Goal: Check status: Check status

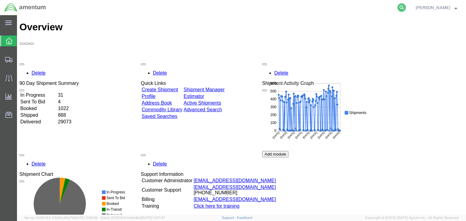
click at [406, 6] on icon at bounding box center [402, 7] width 9 height 9
click at [284, 8] on input "search" at bounding box center [305, 7] width 185 height 15
paste input "56500864"
type input "56500864"
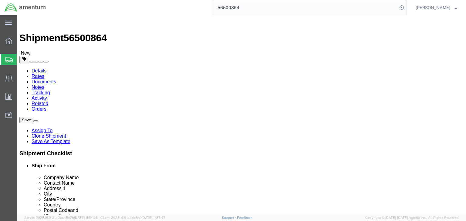
select select
click icon
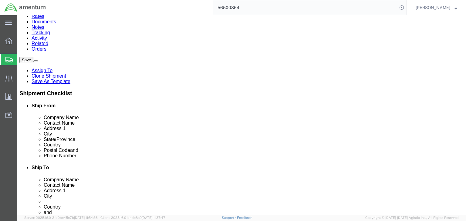
scroll to position [61, 0]
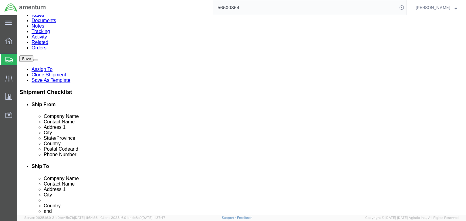
click dd "1500.00 USD"
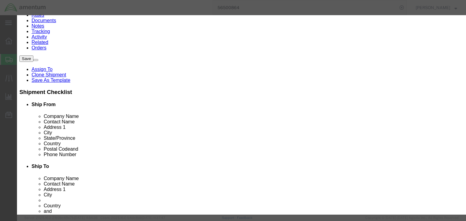
checkbox input "true"
click input "8471.30.0100"
click input "8471300100"
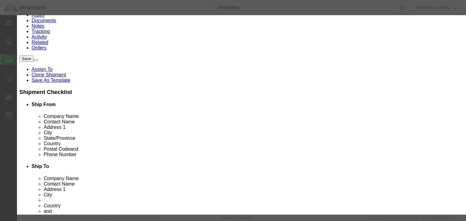
click input "8471300100"
type input "8471300100"
select select "NO"
type input "8471300100"
click input "text"
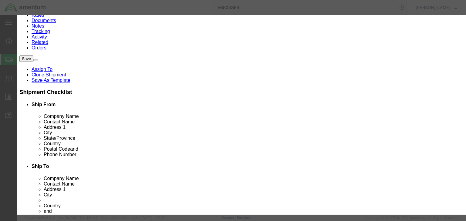
type input "5A992.c"
drag, startPoint x: 201, startPoint y: 127, endPoint x: 197, endPoint y: 130, distance: 4.7
click select "Select ATF BIS DEA EPA FDA FTR ITAR OFAC Other (OPA)"
select select "BIS"
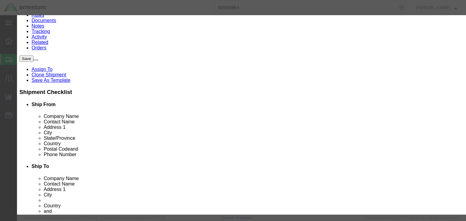
click select "Select ATF BIS DEA EPA FDA FTR ITAR OFAC Other (OPA)"
click select "Select AGR-Agricultural APP-Computers APR-Additional Permissive Exports AVS-Air…"
select select "NLR"
click select "Select AGR-Agricultural APP-Computers APR-Additional Permissive Exports AVS-Air…"
click button "Save & Close"
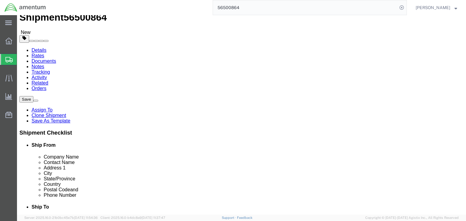
scroll to position [0, 0]
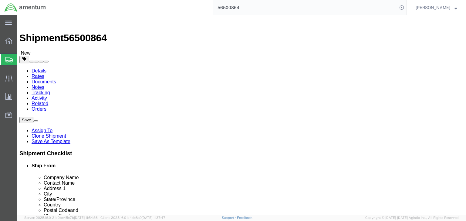
click icon
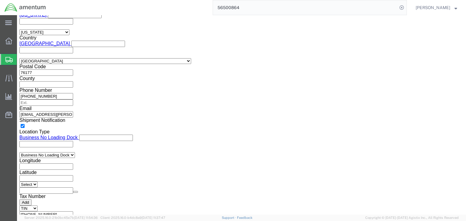
scroll to position [437, 0]
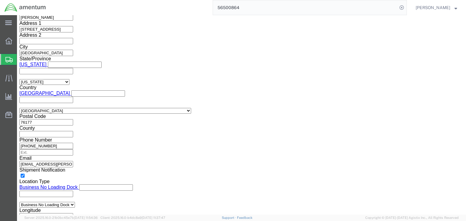
click select "Select ATF BIS DEA EPA FDA FTR ITAR OFAC Other (OPA)"
select select "FTR"
click select "Select ATF BIS DEA EPA FDA FTR ITAR OFAC Other (OPA)"
click select "Select 30.2(d)(2) 30.36 30.37(a) 30.37(f) 30.37(g) 30.37(h) 30.37(i) 30.37(j) 3…"
select select "30.37(a)"
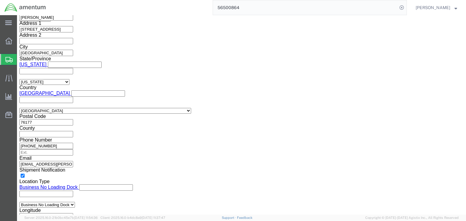
click select "Select 30.2(d)(2) 30.36 30.37(a) 30.37(f) 30.37(g) 30.37(h) 30.37(i) 30.37(j) 3…"
click select "Select AES-Direct EEI Carrier File EEI EEI Exempt"
select select "EXEM"
click select "Select AES-Direct EEI Carrier File EEI EEI Exempt"
click link "Package Information"
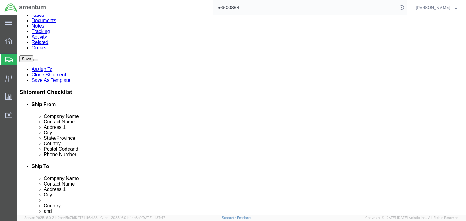
click icon
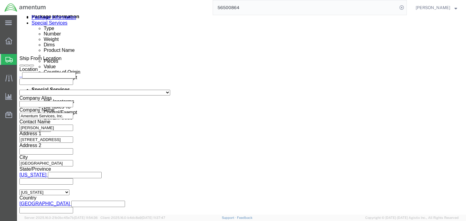
click at [22, 60] on span "Shipments" at bounding box center [19, 59] width 5 height 12
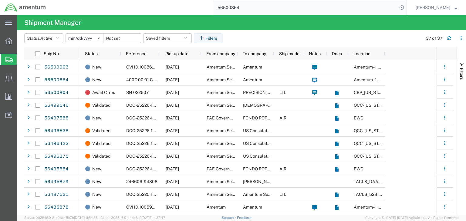
click at [242, 9] on input "56500864" at bounding box center [305, 7] width 185 height 15
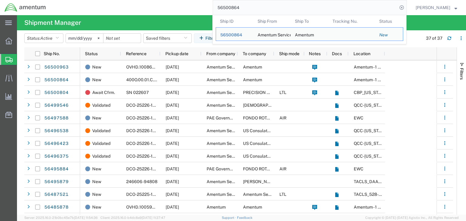
click at [242, 9] on input "56500864" at bounding box center [305, 7] width 185 height 15
paste input "963"
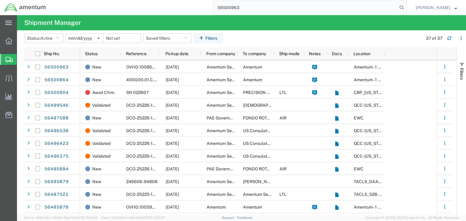
type input "56500963"
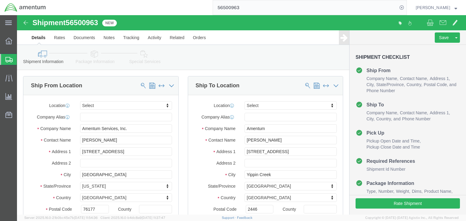
select select
click icon
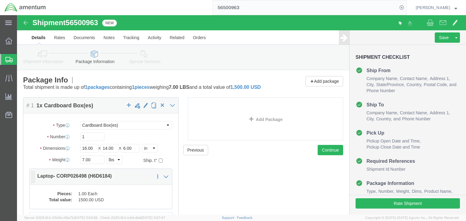
click dd "1.00 Each"
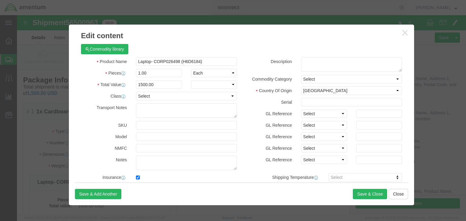
checkbox input "true"
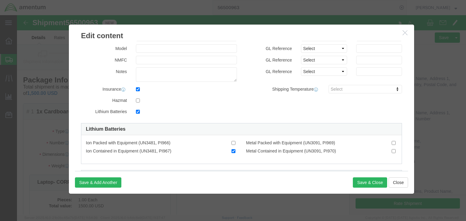
scroll to position [146, 0]
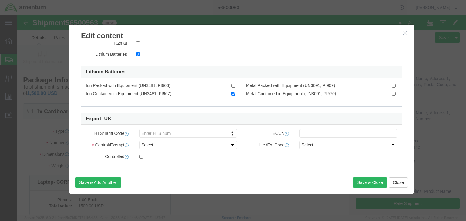
paste input "8471.30.0100"
type input "8471.30.0100"
click input "8471.30.0100"
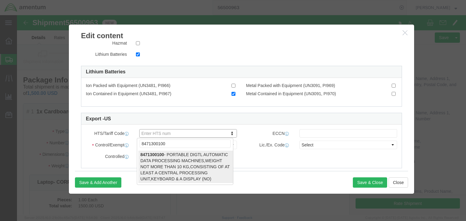
type input "8471300100"
select select "NO"
type input "8471300100"
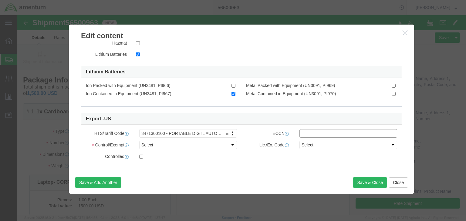
click input "text"
type input "5A992.c"
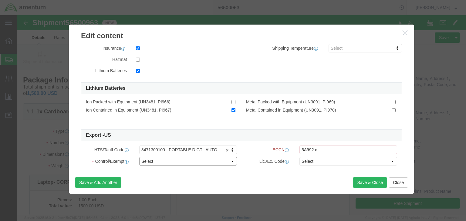
click select "Select ATF BIS DEA EPA FDA FTR ITAR OFAC Other (OPA)"
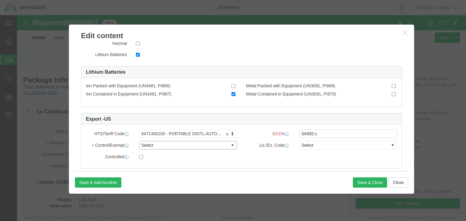
select select "BIS"
click select "Select ATF BIS DEA EPA FDA FTR ITAR OFAC Other (OPA)"
click select "Select AGR-Agricultural APP-Computers APR-Additional Permissive Exports AVS-Air…"
select select "NLR"
click select "Select AGR-Agricultural APP-Computers APR-Additional Permissive Exports AVS-Air…"
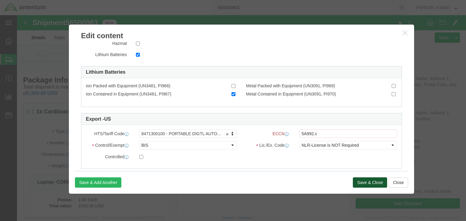
click button "Save & Close"
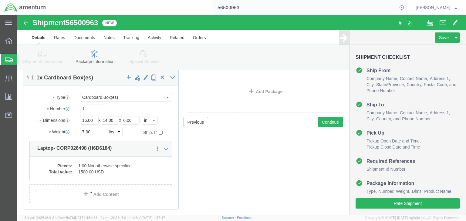
scroll to position [0, 0]
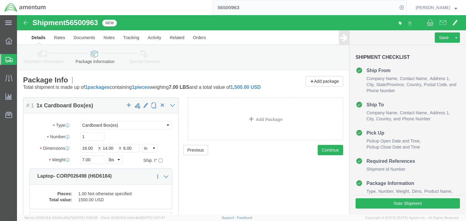
click icon
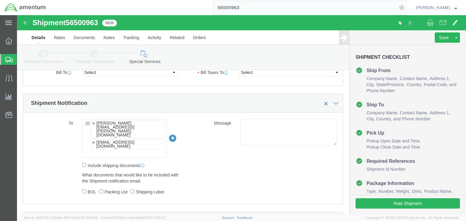
scroll to position [437, 0]
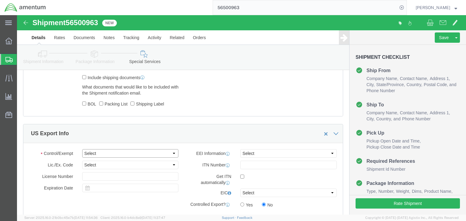
click select "Select ATF BIS DEA EPA FDA FTR ITAR OFAC Other (OPA)"
select select "FTR"
click select "Select ATF BIS DEA EPA FDA FTR ITAR OFAC Other (OPA)"
click select "Select 30.2(d)(2) 30.36 30.37(a) 30.37(f) 30.37(g) 30.37(h) 30.37(i) 30.37(j) 3…"
select select "30.37(a)"
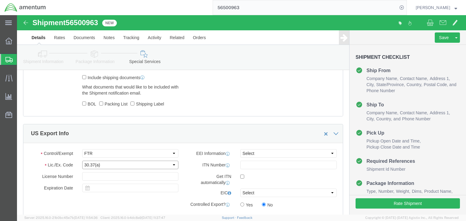
click select "Select 30.2(d)(2) 30.36 30.37(a) 30.37(f) 30.37(g) 30.37(h) 30.37(i) 30.37(j) 3…"
click select "Select AES-Direct EEI Carrier File EEI EEI Exempt"
select select "EXEM"
click select "Select AES-Direct EEI Carrier File EEI EEI Exempt"
click icon
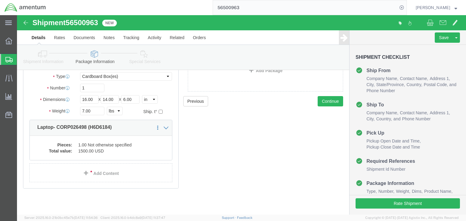
click icon
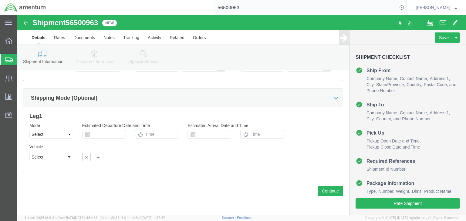
click at [22, 57] on span "Shipments" at bounding box center [19, 59] width 5 height 12
